Goal: Task Accomplishment & Management: Manage account settings

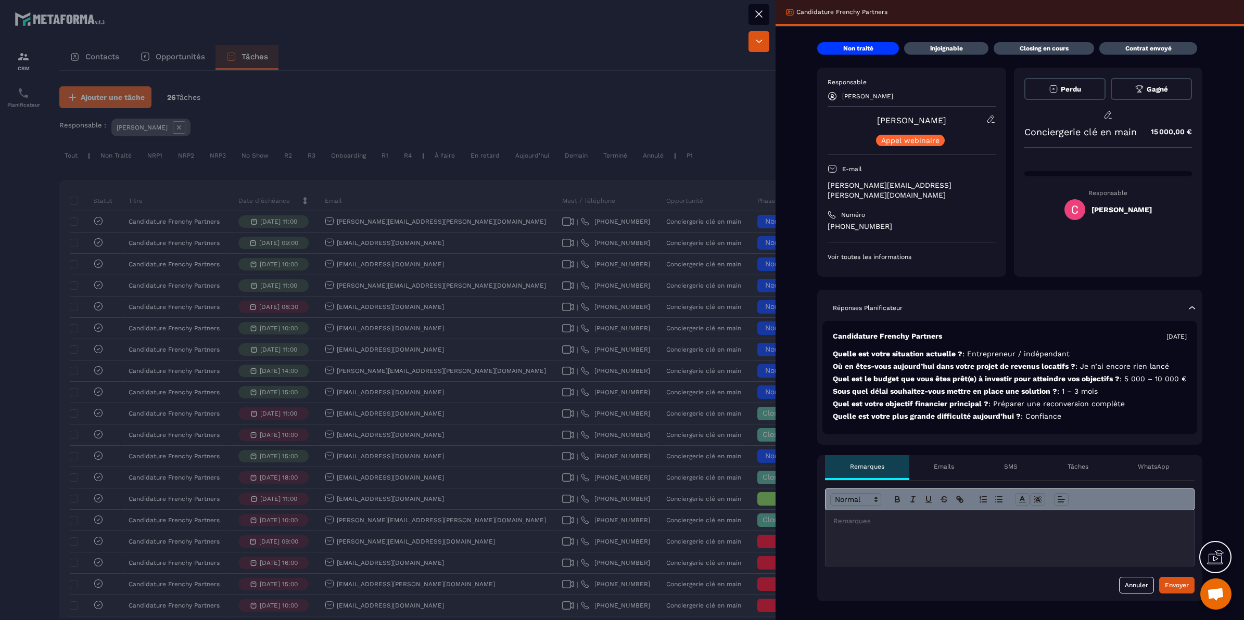
scroll to position [455, 0]
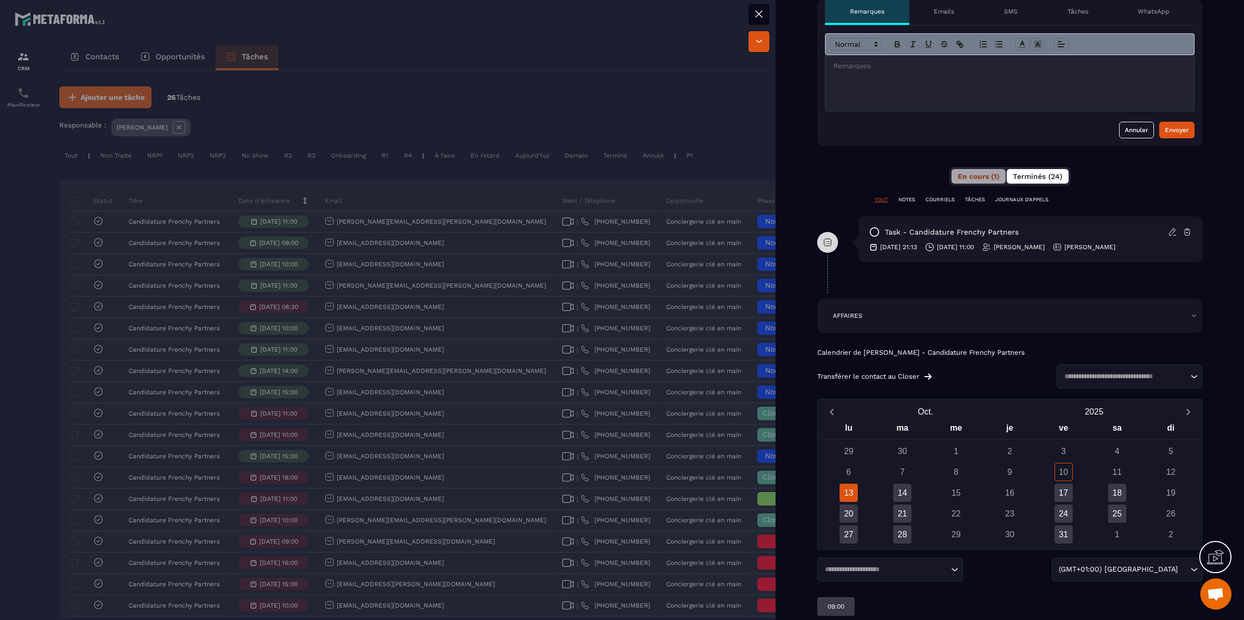
click at [1031, 171] on button "Terminés (24)" at bounding box center [1038, 176] width 62 height 15
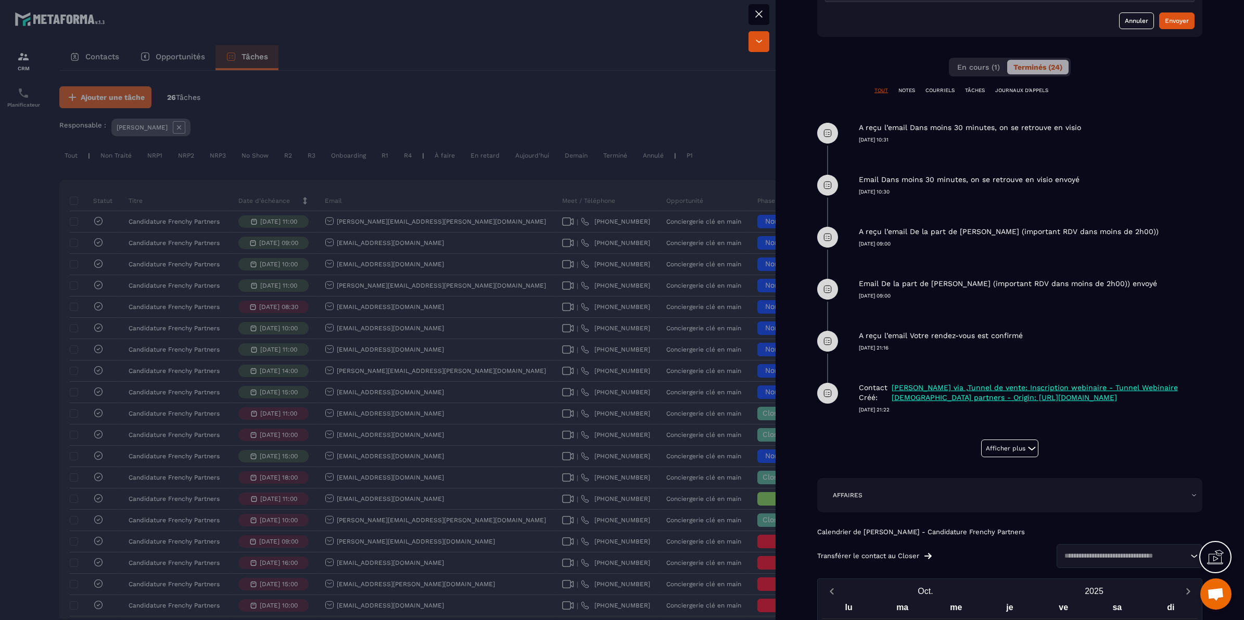
scroll to position [586, 0]
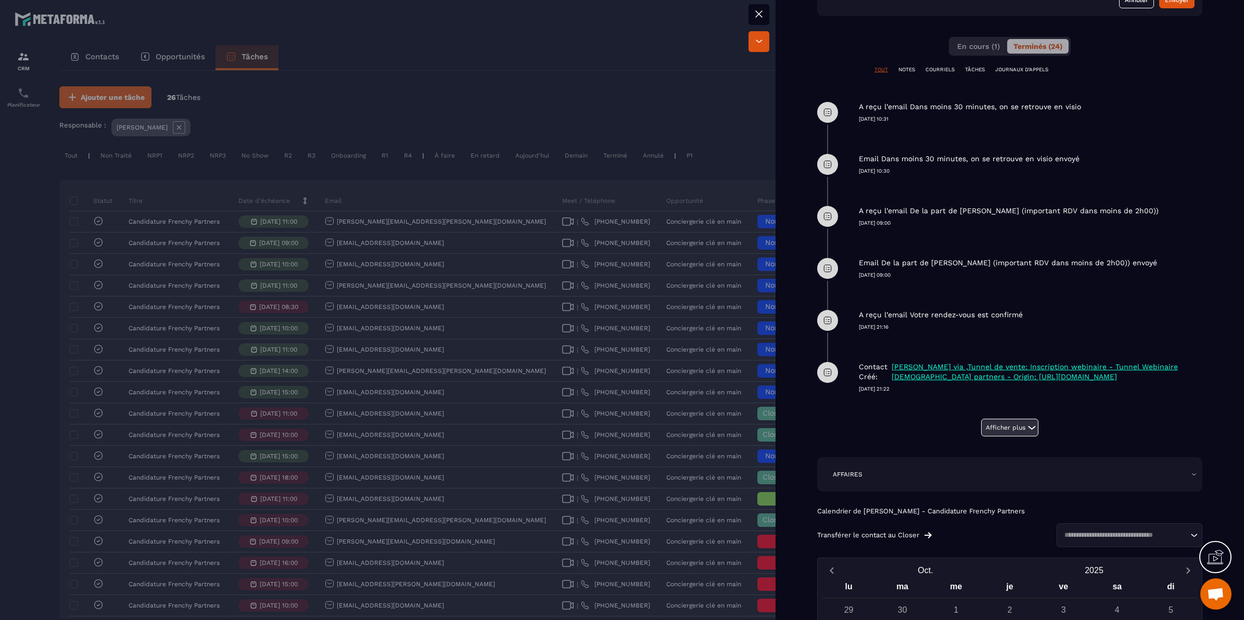
click at [1015, 428] on button "Afficher plus" at bounding box center [1009, 428] width 57 height 18
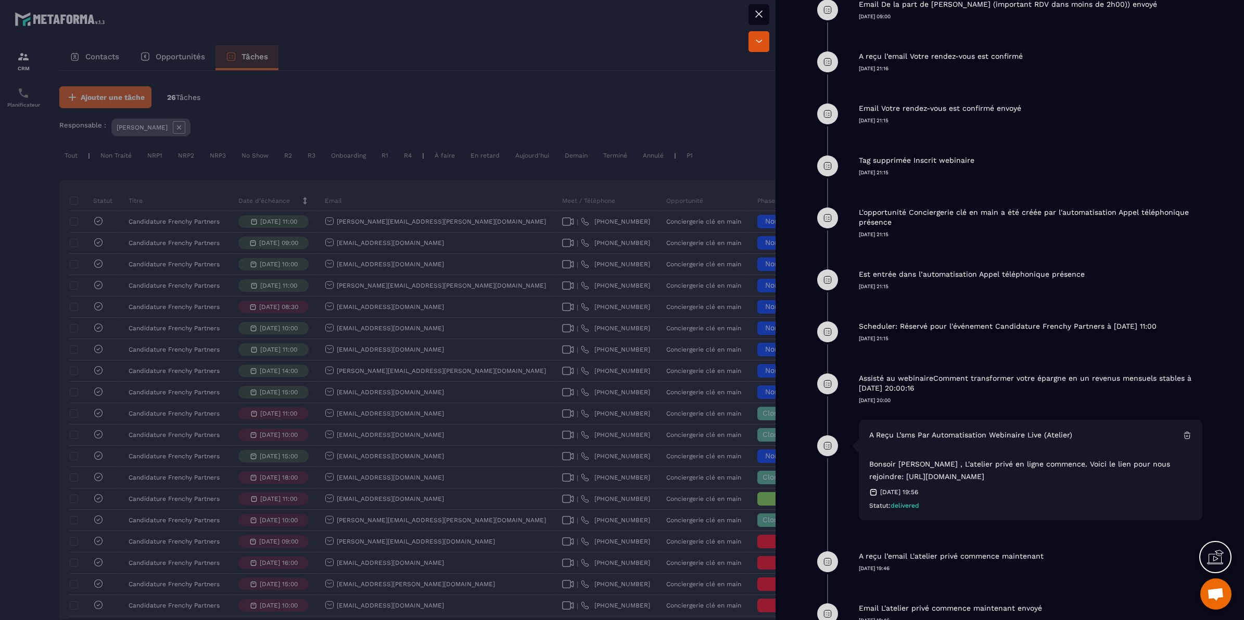
scroll to position [846, 0]
click at [607, 173] on div at bounding box center [622, 310] width 1244 height 620
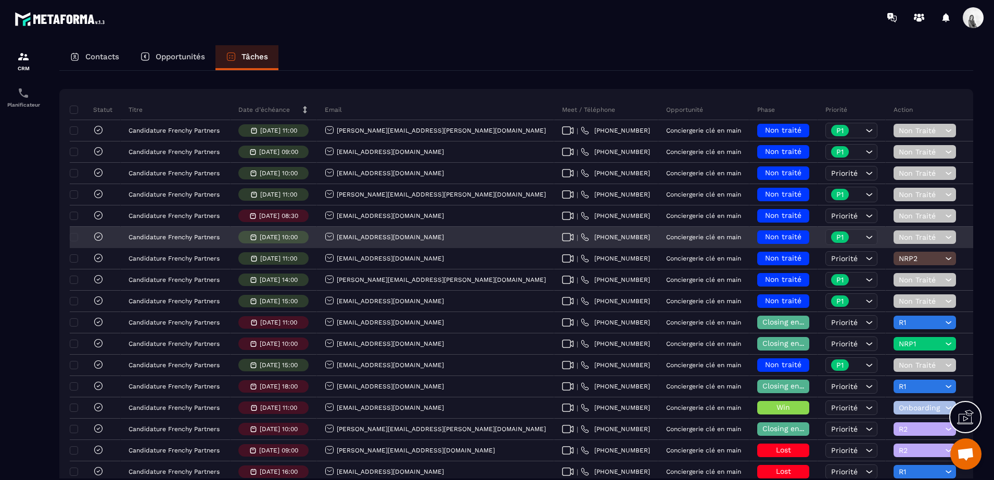
scroll to position [91, 0]
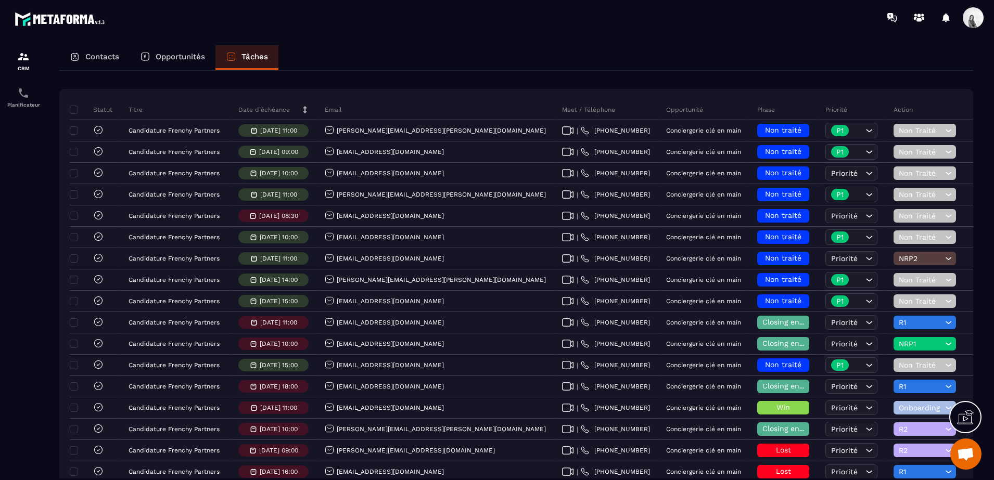
drag, startPoint x: 640, startPoint y: 56, endPoint x: 646, endPoint y: 59, distance: 6.8
click at [640, 56] on div "Contacts Opportunités Tâches" at bounding box center [516, 57] width 914 height 25
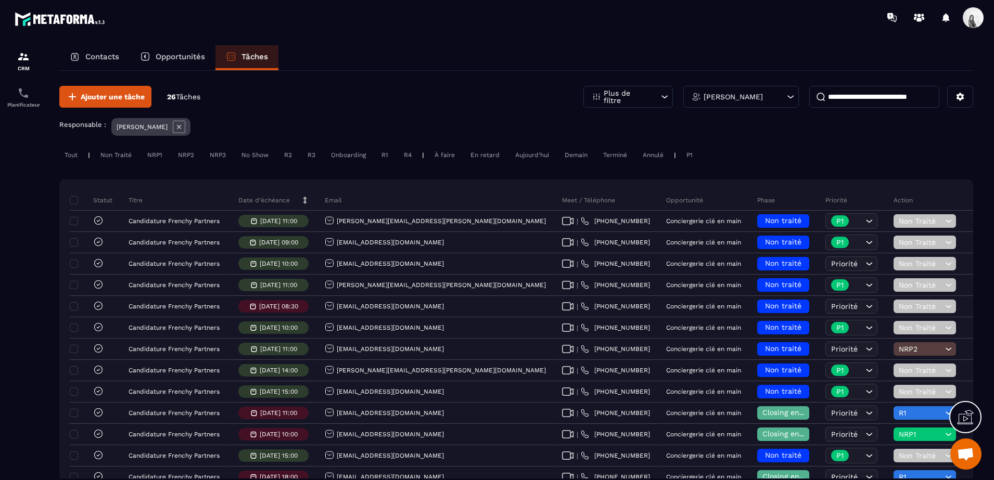
scroll to position [0, 0]
click at [173, 130] on icon at bounding box center [179, 127] width 12 height 12
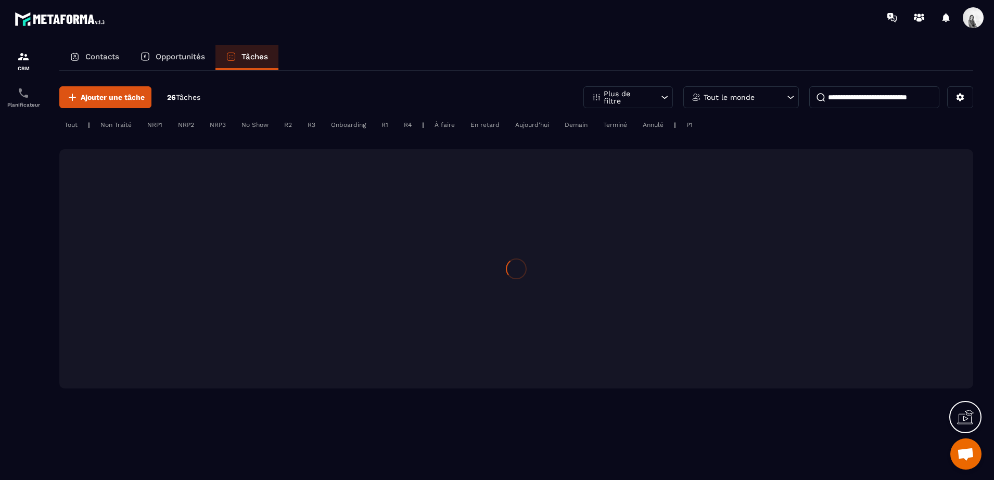
click at [731, 92] on div "Tout le monde" at bounding box center [741, 97] width 116 height 22
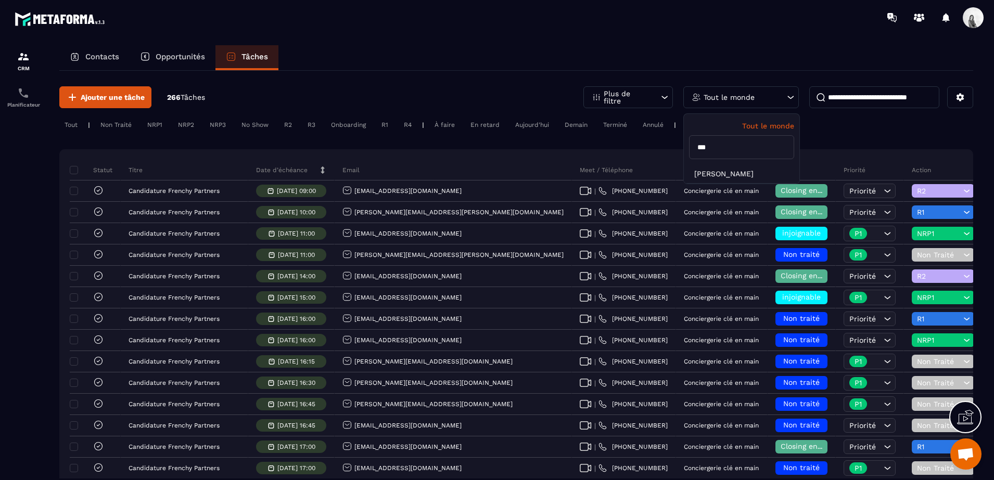
click at [722, 152] on input "***" at bounding box center [741, 147] width 105 height 24
type input "******"
click at [720, 175] on li "[PERSON_NAME]" at bounding box center [742, 173] width 116 height 19
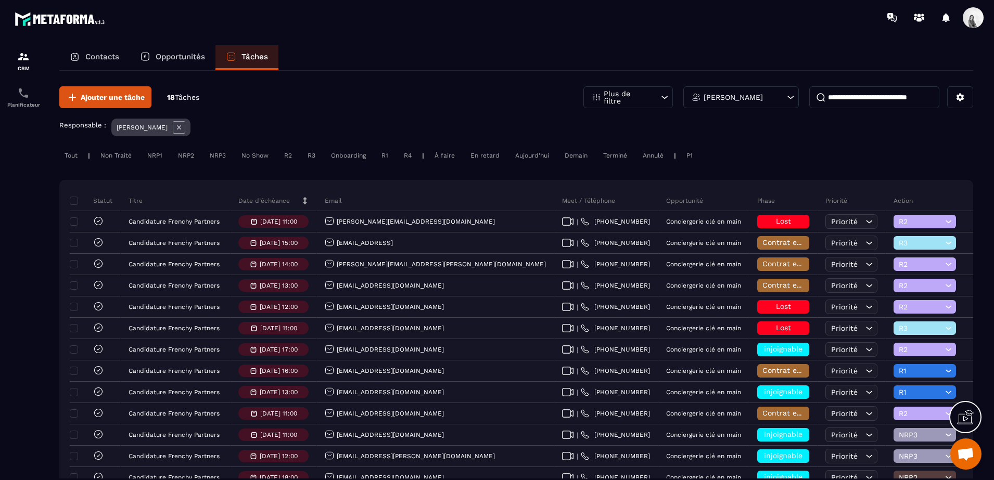
click at [184, 122] on icon at bounding box center [179, 127] width 12 height 12
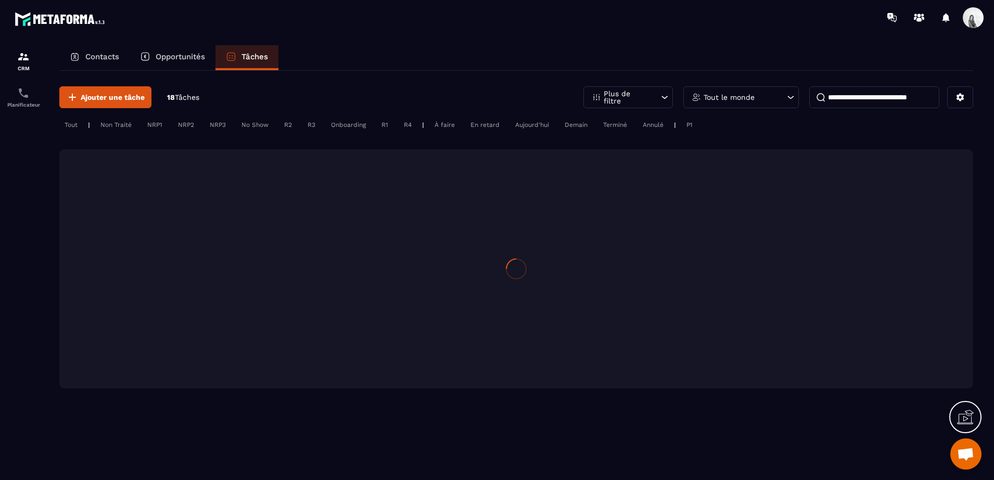
click at [724, 103] on div "Tout le monde" at bounding box center [741, 97] width 116 height 22
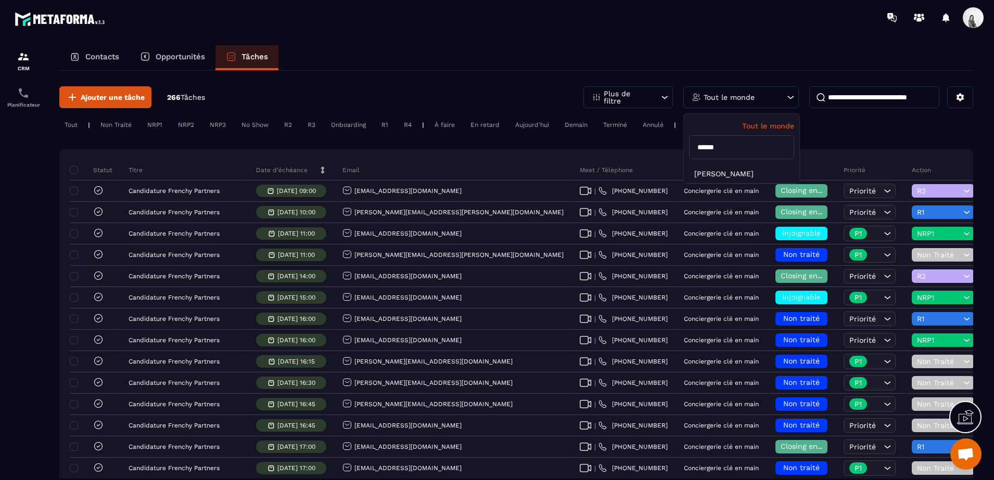
click at [726, 150] on input "******" at bounding box center [741, 147] width 105 height 24
type input "***"
click at [718, 170] on li "[PERSON_NAME]" at bounding box center [742, 173] width 116 height 19
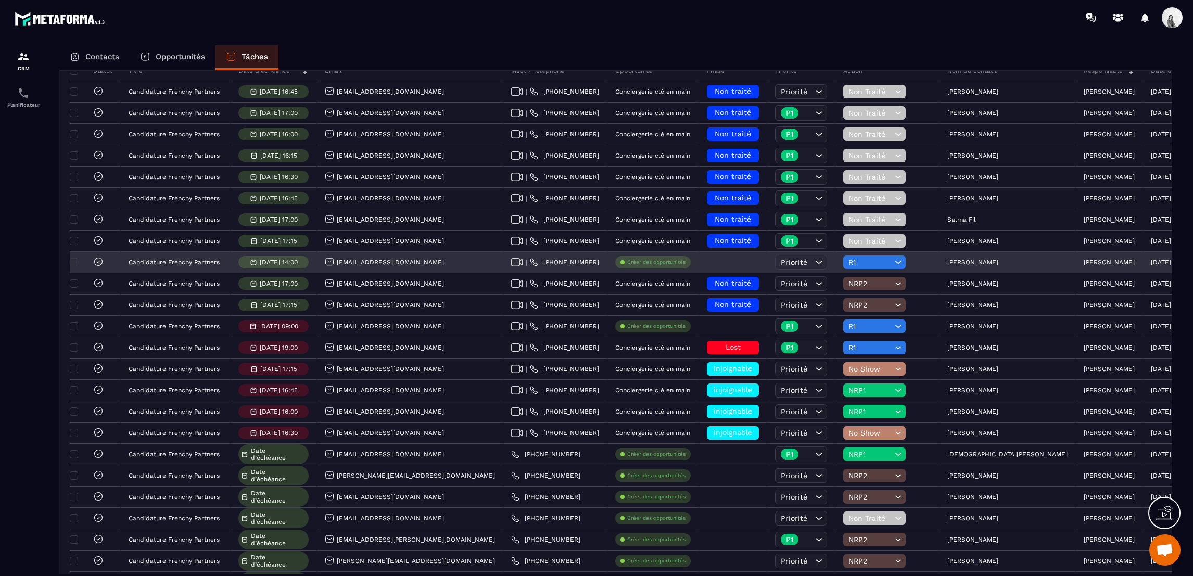
scroll to position [130, 0]
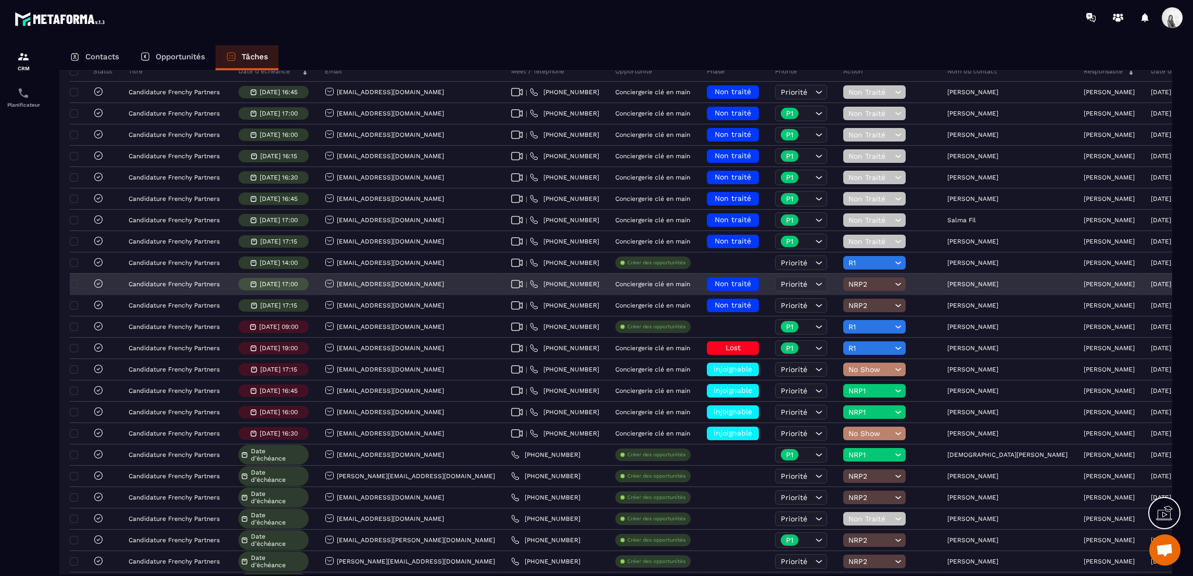
click at [972, 282] on div "[PERSON_NAME]" at bounding box center [1007, 284] width 136 height 21
click at [947, 281] on p "[PERSON_NAME]" at bounding box center [972, 284] width 51 height 7
